Goal: Information Seeking & Learning: Learn about a topic

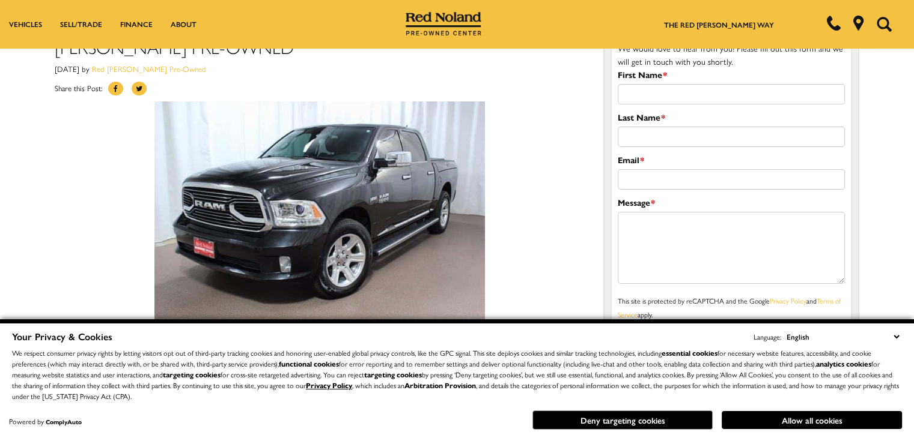
scroll to position [60, 0]
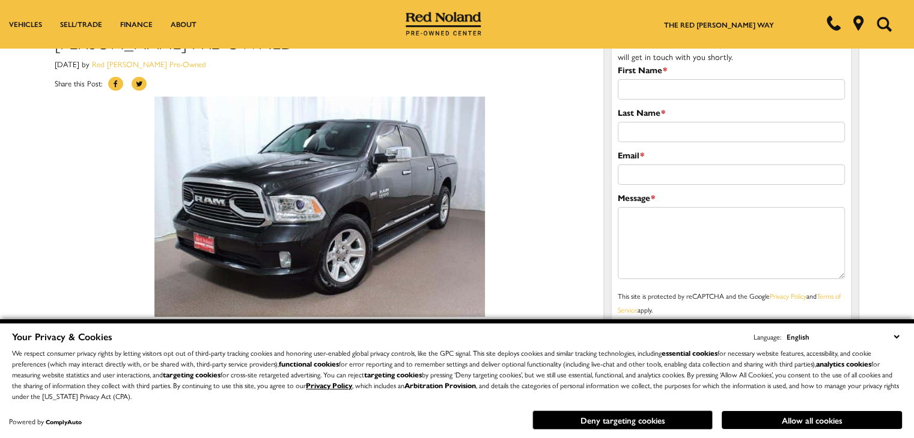
click at [829, 426] on button "Allow all cookies" at bounding box center [811, 420] width 180 height 18
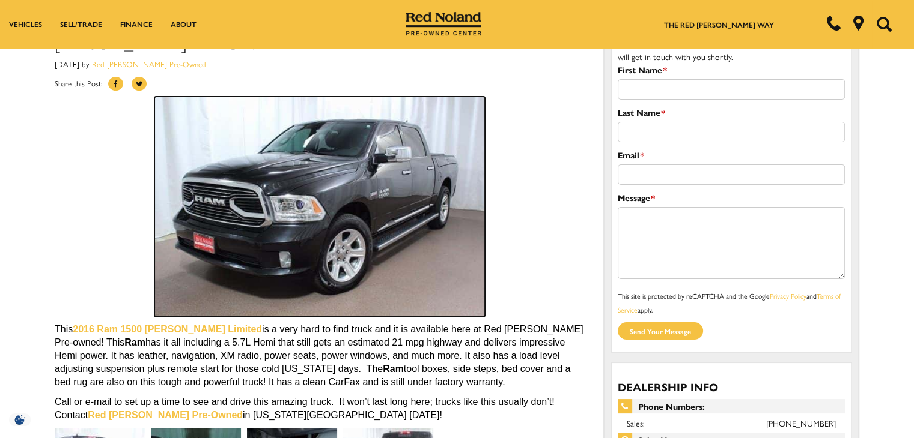
click at [312, 160] on img at bounding box center [319, 207] width 330 height 220
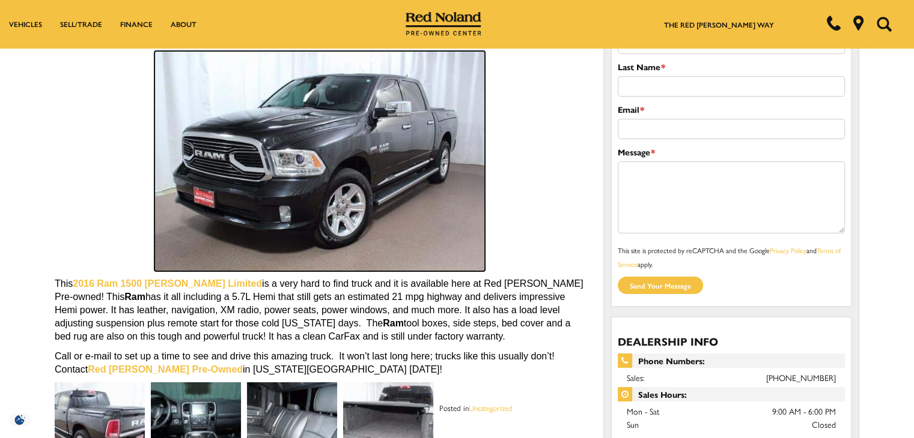
scroll to position [360, 0]
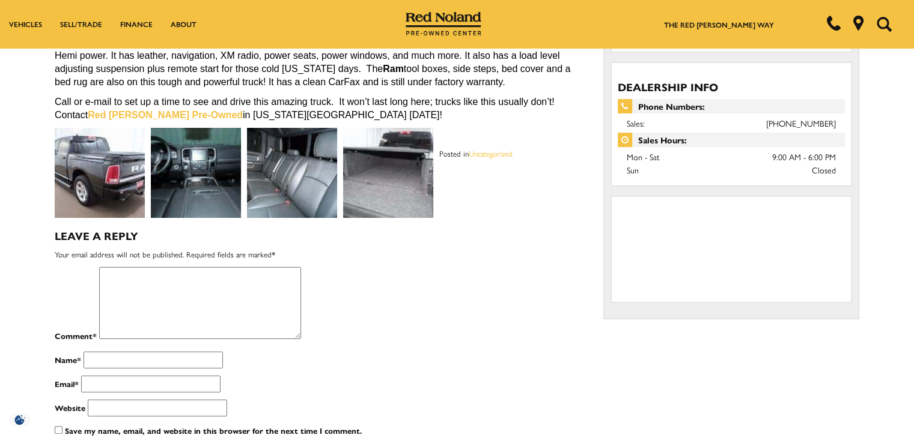
click at [120, 188] on img at bounding box center [100, 173] width 90 height 90
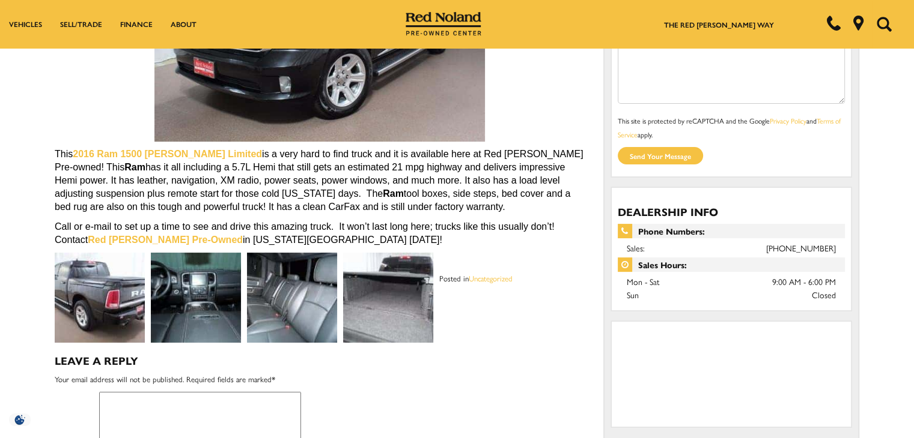
scroll to position [117, 0]
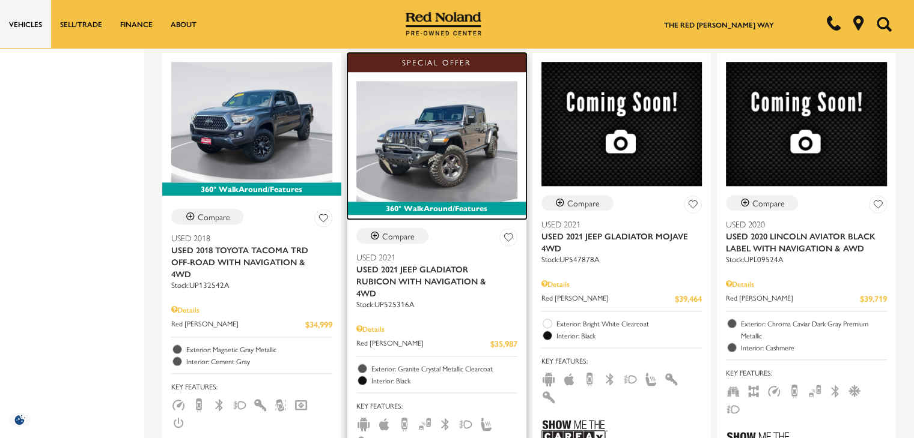
scroll to position [1261, 0]
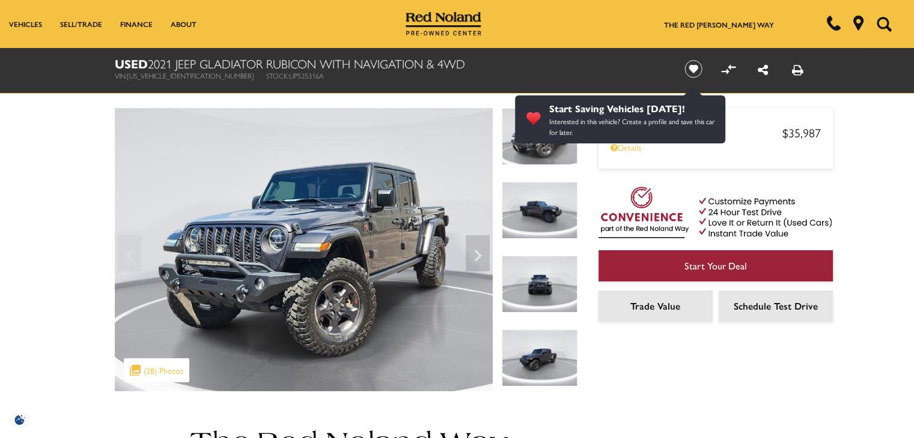
click at [532, 211] on img at bounding box center [539, 210] width 76 height 57
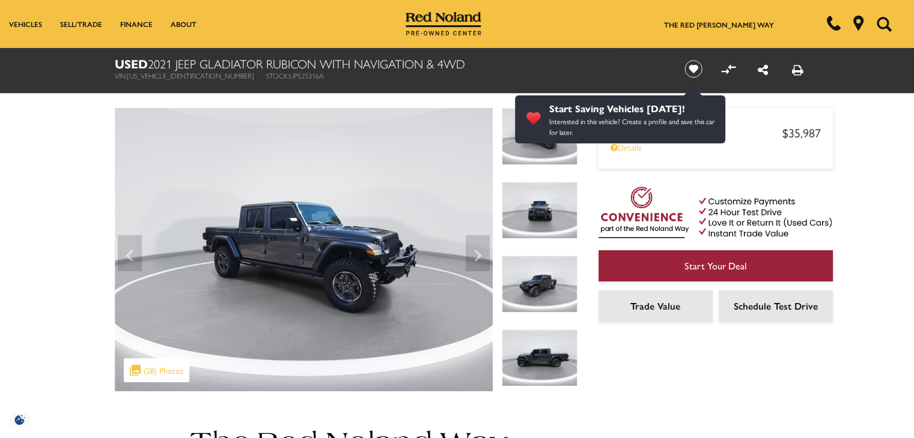
click at [529, 289] on img at bounding box center [539, 284] width 76 height 57
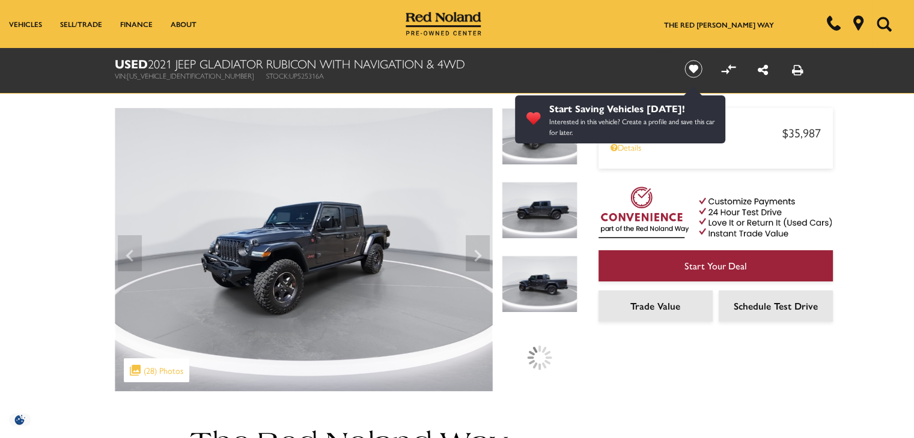
click at [529, 286] on img at bounding box center [539, 284] width 76 height 57
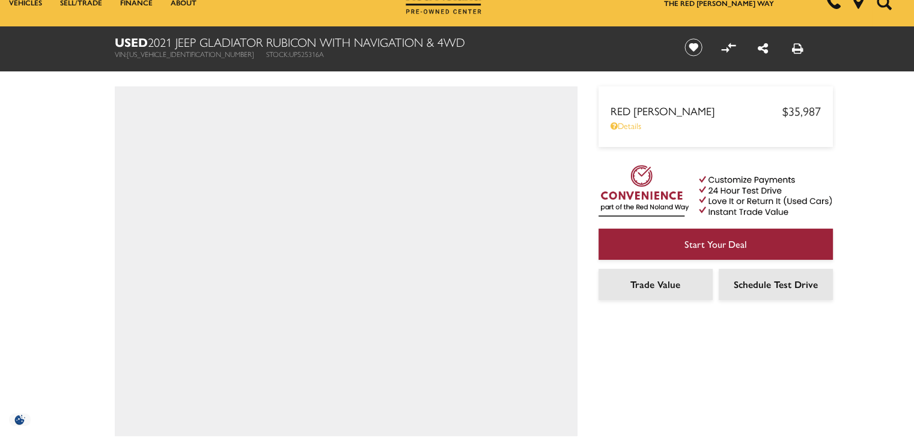
scroll to position [60, 0]
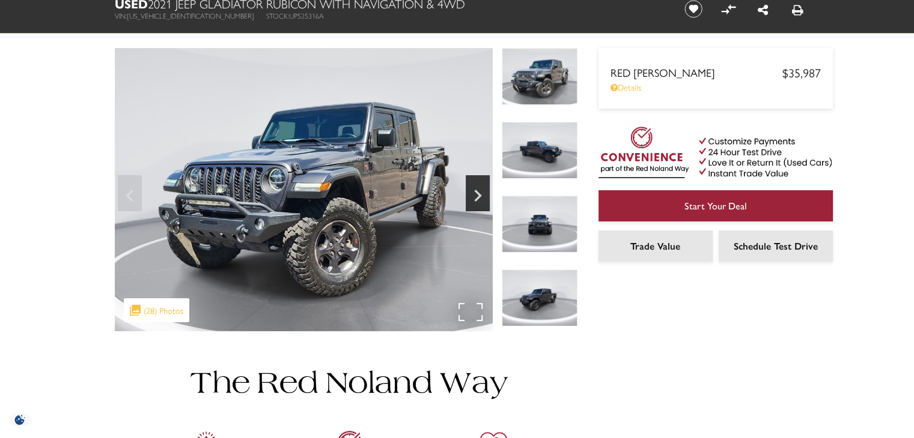
click at [477, 308] on img at bounding box center [304, 189] width 378 height 283
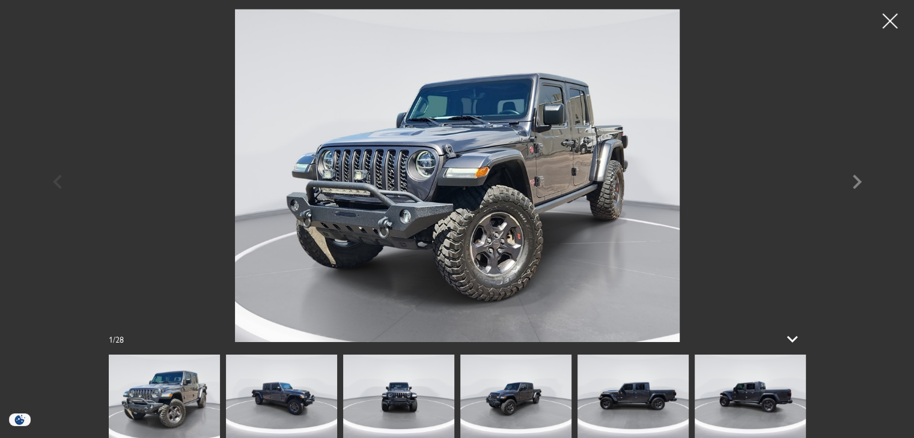
click at [516, 387] on img at bounding box center [515, 396] width 111 height 83
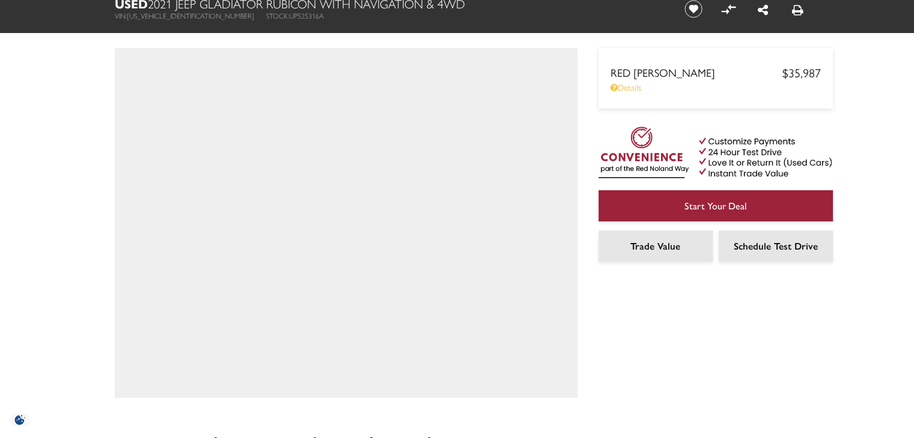
click at [413, 393] on div "360 WalkAround Powered By SpinCar" at bounding box center [346, 223] width 462 height 350
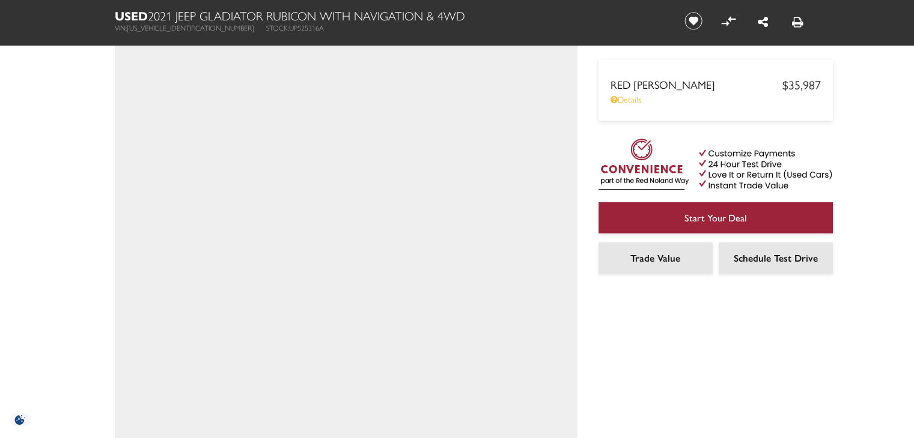
scroll to position [60, 0]
